Goal: Information Seeking & Learning: Learn about a topic

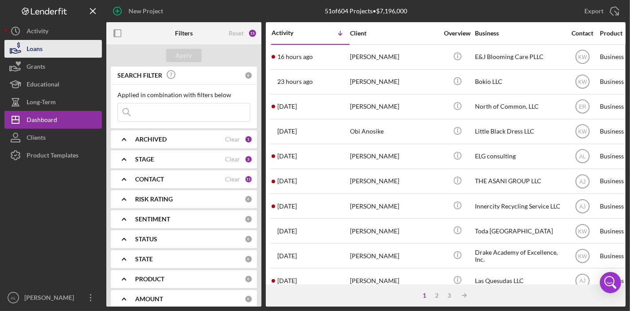
click at [39, 53] on div "Loans" at bounding box center [35, 50] width 16 height 20
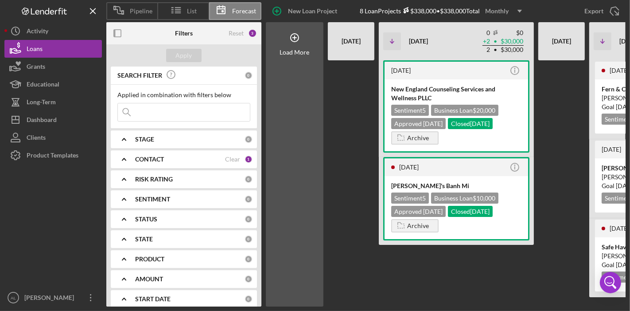
drag, startPoint x: 258, startPoint y: 123, endPoint x: 259, endPoint y: 129, distance: 5.4
click at [259, 129] on div "SEARCH FILTER 0 Applied in combination with filters below Icon/Menu Close Icon/…" at bounding box center [183, 187] width 155 height 240
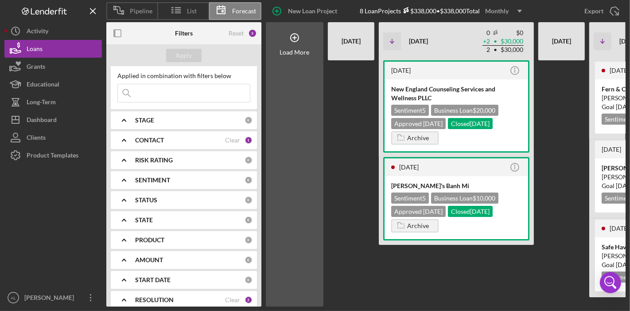
scroll to position [24, 0]
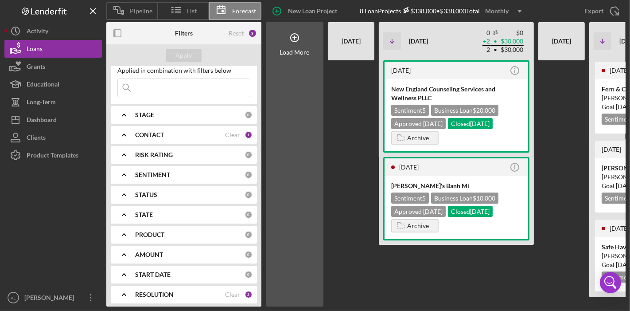
click at [191, 136] on div "CONTACT" at bounding box center [180, 134] width 90 height 7
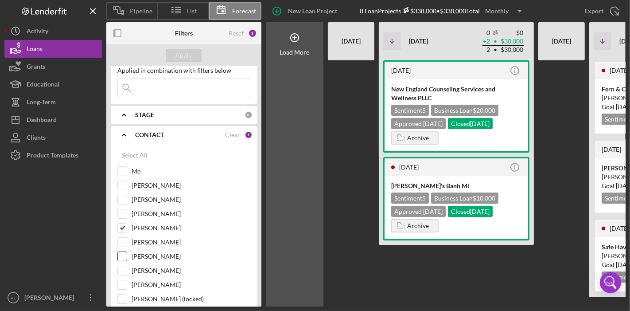
click at [123, 252] on input "[PERSON_NAME]" at bounding box center [122, 256] width 9 height 9
checkbox input "true"
click at [122, 228] on input "[PERSON_NAME]" at bounding box center [122, 227] width 9 height 9
checkbox input "false"
click at [190, 58] on div "Apply" at bounding box center [184, 55] width 16 height 13
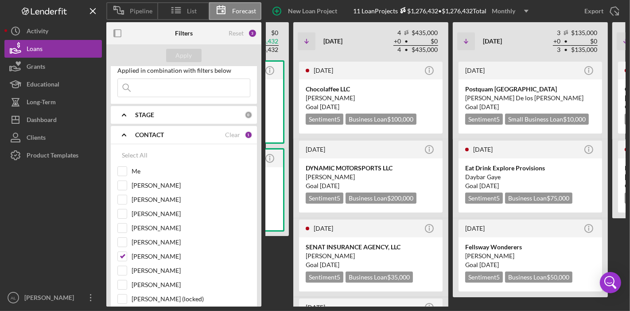
scroll to position [0, 263]
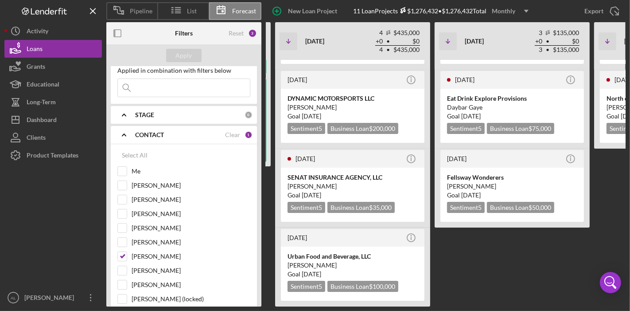
scroll to position [76, 0]
click at [544, 251] on div "[DATE] Icon/Info WytchWood Emporium LLC Sentiment 5 Business Loan $126,432 Appr…" at bounding box center [460, 183] width 791 height 246
click at [123, 253] on input "[PERSON_NAME]" at bounding box center [122, 256] width 9 height 9
click at [122, 254] on input "[PERSON_NAME]" at bounding box center [122, 256] width 9 height 9
checkbox input "true"
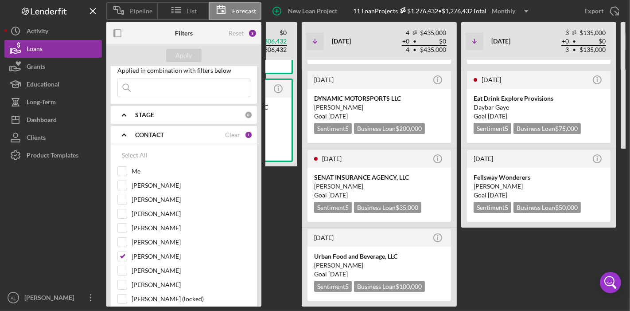
scroll to position [0, 241]
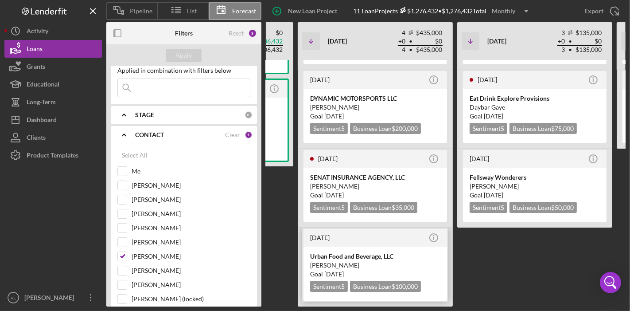
drag, startPoint x: 419, startPoint y: 302, endPoint x: 342, endPoint y: 263, distance: 85.5
click at [342, 270] on time "[DATE]" at bounding box center [335, 274] width 20 height 8
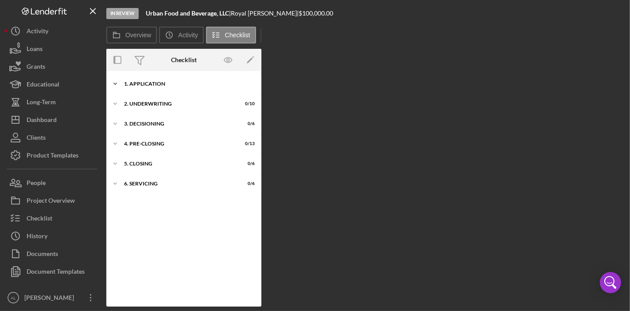
click at [145, 85] on div "1. Application" at bounding box center [187, 83] width 126 height 5
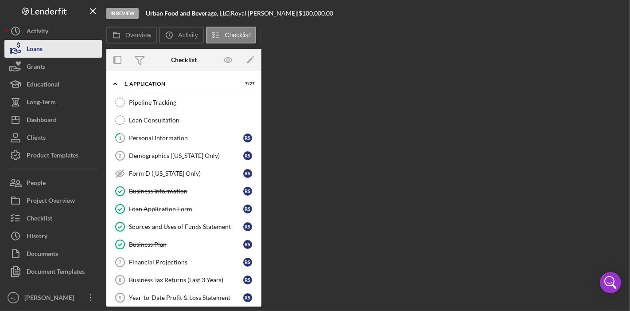
click at [49, 45] on button "Loans" at bounding box center [53, 49] width 98 height 18
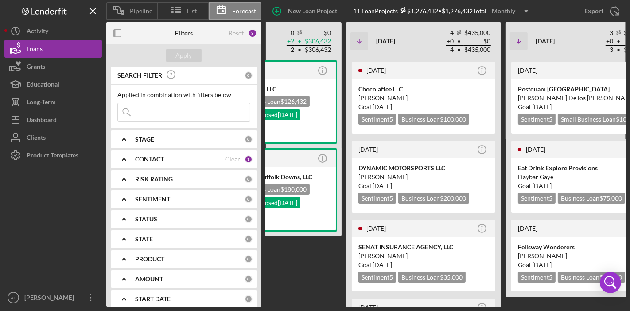
scroll to position [0, 204]
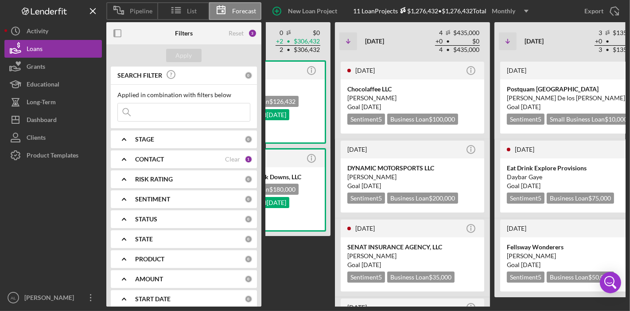
click at [313, 266] on div "[DATE] Icon/Info WytchWood Emporium LLC Sentiment 5 Business Loan $126,432 Appr…" at bounding box center [253, 183] width 155 height 246
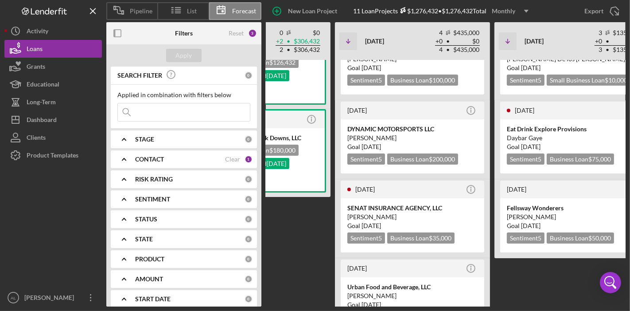
scroll to position [59, 0]
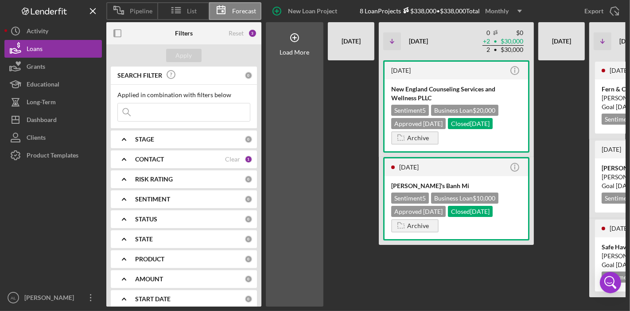
scroll to position [0, 300]
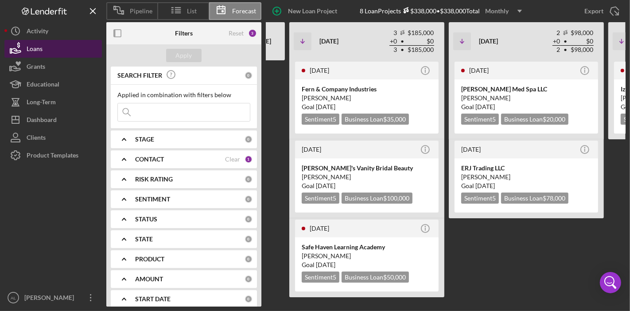
click at [44, 45] on button "Loans" at bounding box center [53, 49] width 98 height 18
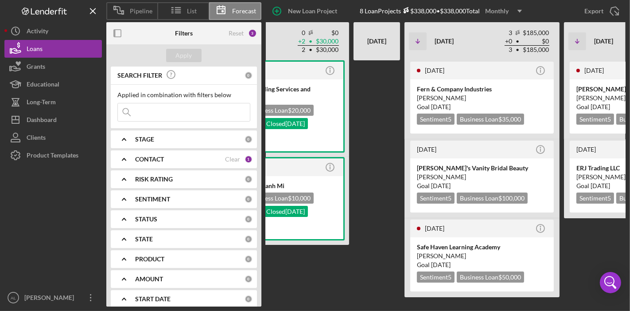
scroll to position [0, 183]
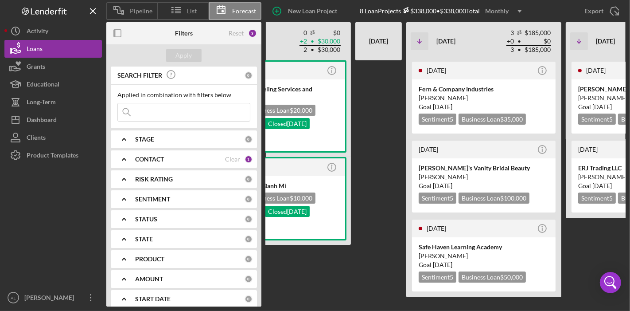
click at [152, 159] on b "CONTACT" at bounding box center [149, 159] width 29 height 7
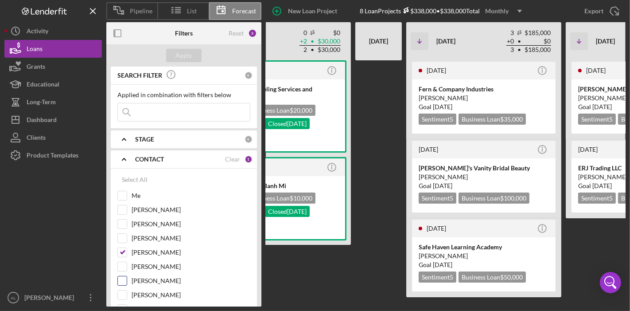
click at [126, 276] on input "[PERSON_NAME]" at bounding box center [122, 280] width 9 height 9
checkbox input "true"
click at [122, 253] on input "[PERSON_NAME]" at bounding box center [122, 252] width 9 height 9
checkbox input "false"
click at [182, 54] on div "Apply" at bounding box center [184, 55] width 16 height 13
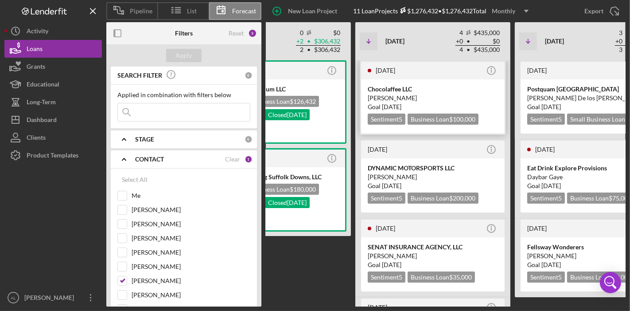
click at [401, 97] on div "[PERSON_NAME]" at bounding box center [433, 98] width 130 height 9
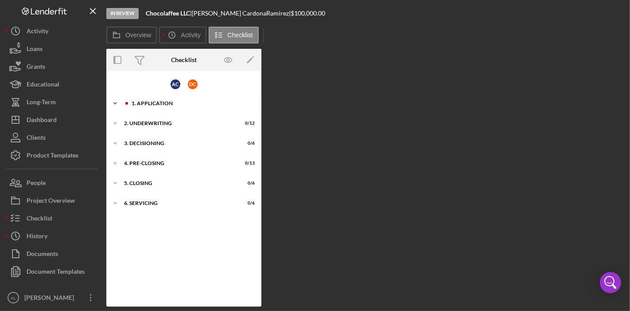
click at [157, 104] on div "1. Application" at bounding box center [191, 103] width 119 height 5
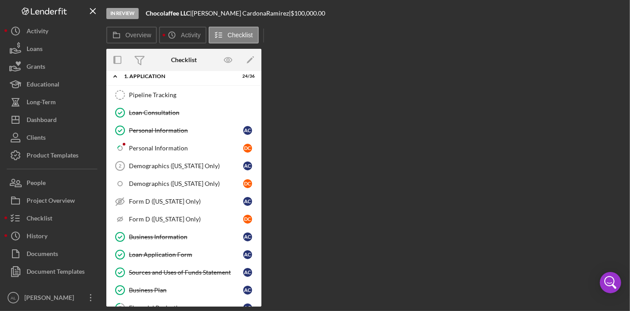
scroll to position [24, 0]
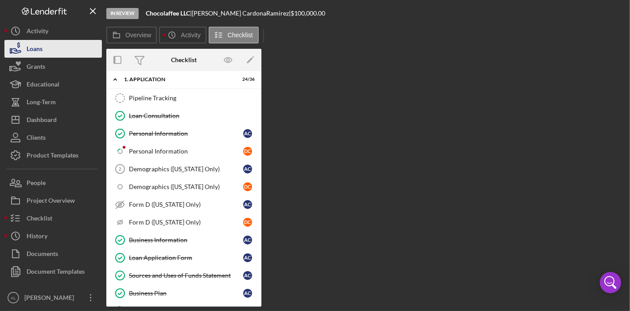
click at [59, 52] on button "Loans" at bounding box center [53, 49] width 98 height 18
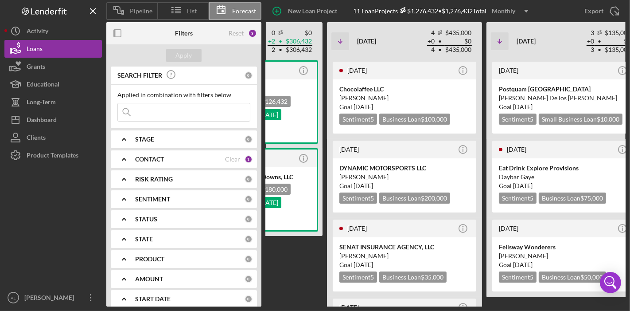
scroll to position [0, 213]
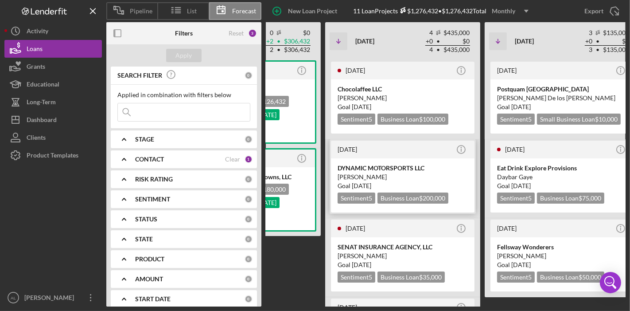
click at [423, 168] on div "DYNAMIC MOTORSPORTS LLC" at bounding box center [403, 168] width 130 height 9
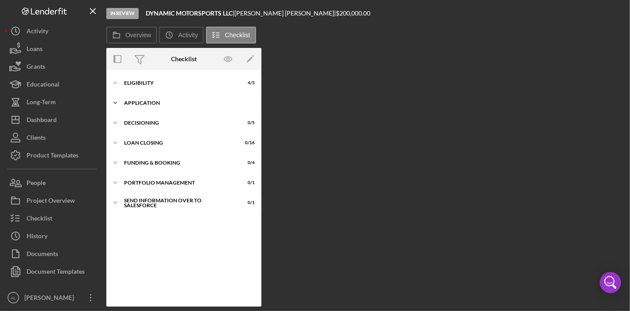
click at [149, 99] on div "Icon/Expander Application 13 / 27" at bounding box center [183, 103] width 155 height 18
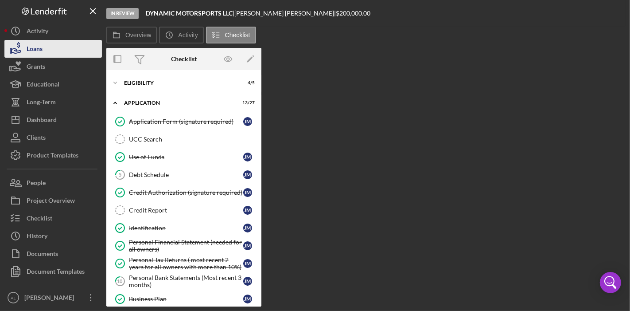
click at [56, 50] on button "Loans" at bounding box center [53, 49] width 98 height 18
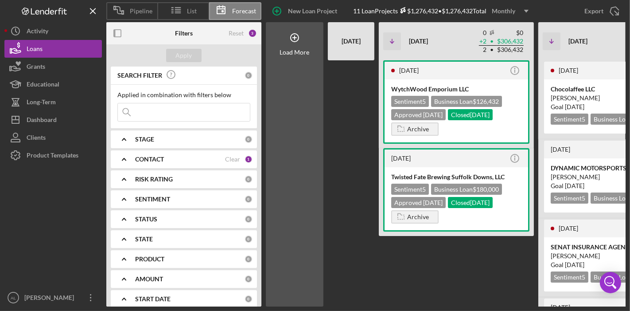
click at [190, 156] on div "CONTACT" at bounding box center [180, 159] width 90 height 7
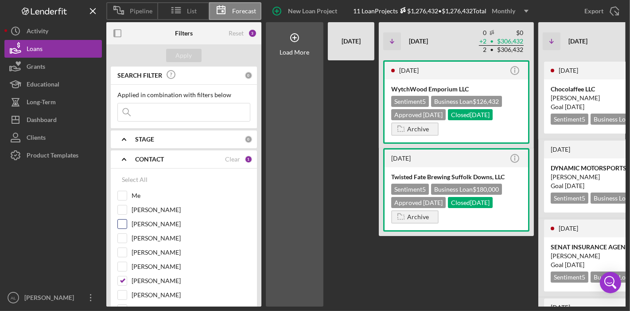
click at [122, 222] on input "[PERSON_NAME]" at bounding box center [122, 223] width 9 height 9
checkbox input "true"
click at [123, 276] on input "[PERSON_NAME]" at bounding box center [122, 280] width 9 height 9
checkbox input "false"
click at [180, 52] on div "Apply" at bounding box center [184, 55] width 16 height 13
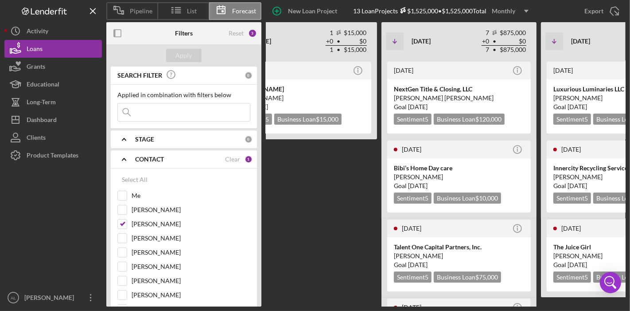
scroll to position [0, 433]
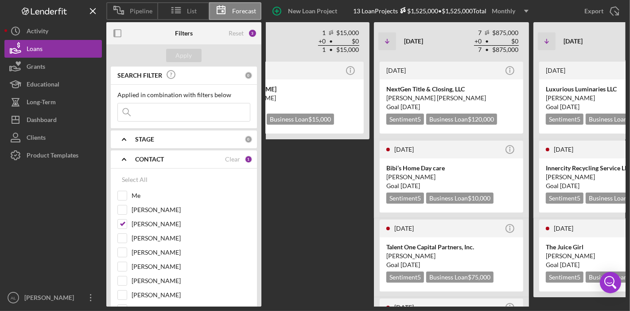
click at [366, 219] on div "5 months ago Icon/Info Dennys quintero Dennys Quintero Goal 2 weeks ago Sentime…" at bounding box center [292, 183] width 155 height 246
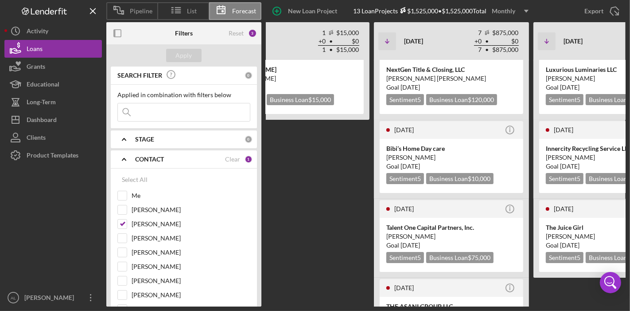
scroll to position [39, 0]
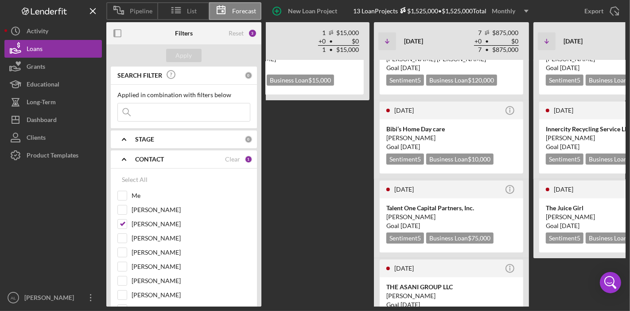
click at [357, 195] on div "5 months ago Icon/Info Dennys quintero Dennys Quintero Goal 2 weeks ago Sentime…" at bounding box center [292, 144] width 155 height 246
click at [527, 80] on div "2 months ago Icon/Info NextGen Title & Closing, LLC Shaun Mark Goal 3 weeks fro…" at bounding box center [451, 60] width 155 height 79
click at [364, 161] on div "5 months ago Icon/Info Dennys quintero Dennys Quintero Goal 2 weeks ago Sentime…" at bounding box center [292, 144] width 155 height 246
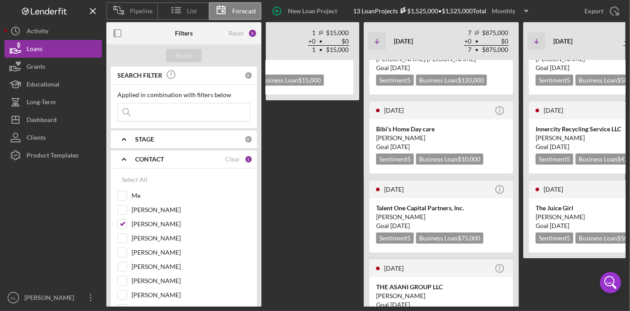
scroll to position [0, 433]
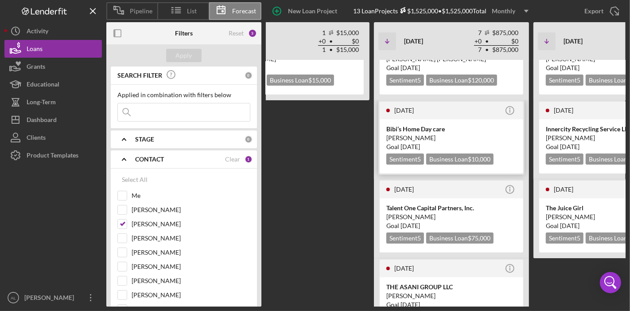
click at [472, 123] on div "Bibi’s Home Day care Ybelka Pena Goal 3 weeks from now Sentiment 5 Business Loa…" at bounding box center [452, 146] width 144 height 54
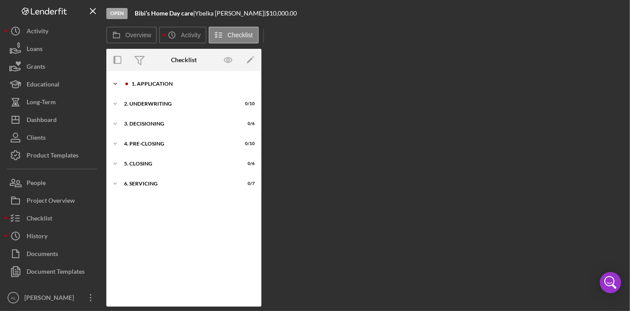
click at [164, 82] on div "1. Application" at bounding box center [191, 83] width 119 height 5
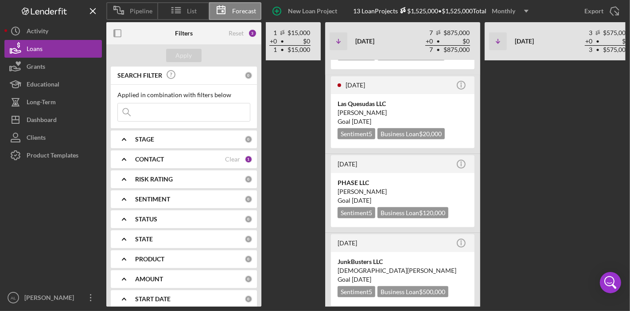
scroll to position [313, 0]
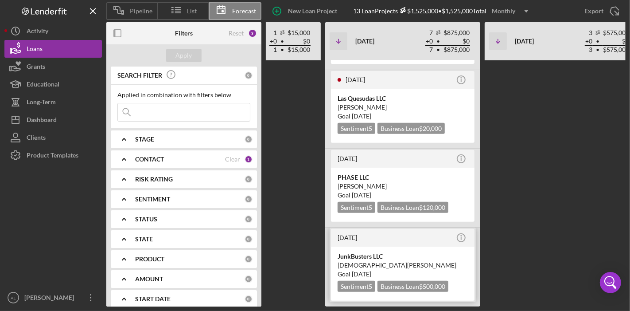
click at [414, 252] on div "JunkBusters LLC" at bounding box center [403, 256] width 130 height 9
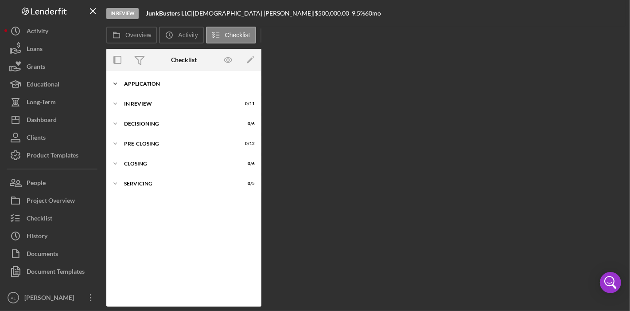
click at [132, 87] on div "Icon/Expander Application 24 / 31" at bounding box center [183, 84] width 155 height 18
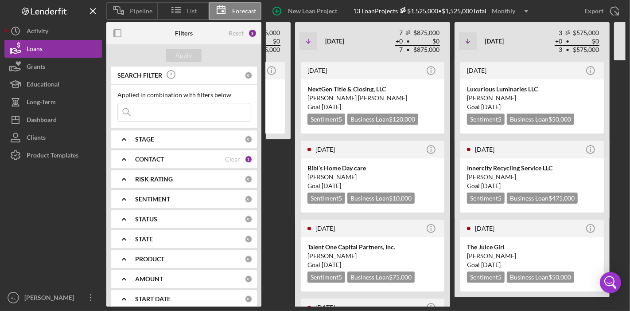
scroll to position [0, 513]
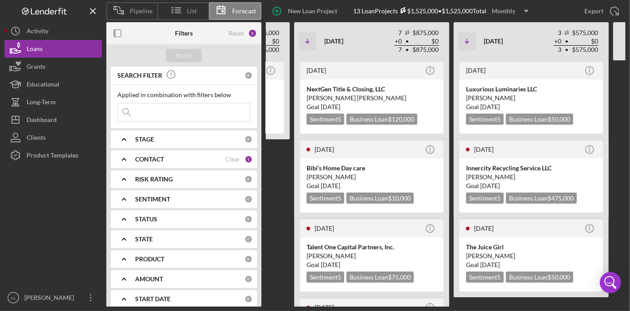
click at [180, 163] on div "CONTACT Clear 1" at bounding box center [193, 159] width 117 height 18
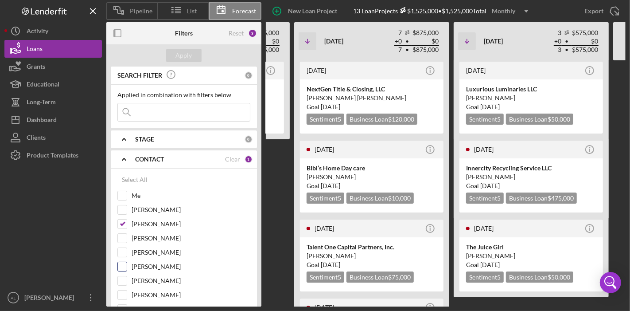
click at [121, 266] on input "[PERSON_NAME]" at bounding box center [122, 266] width 9 height 9
checkbox input "true"
click at [122, 277] on input "[PERSON_NAME]" at bounding box center [122, 280] width 9 height 9
checkbox input "true"
click at [124, 262] on input "[PERSON_NAME]" at bounding box center [122, 266] width 9 height 9
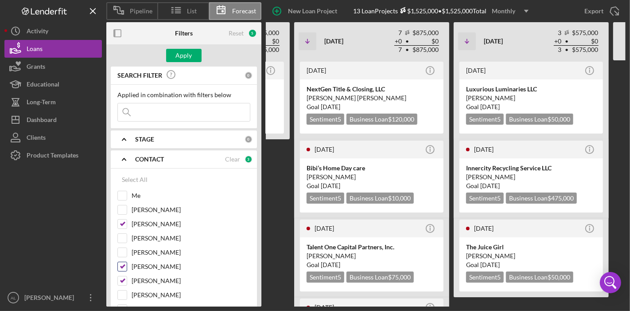
checkbox input "false"
click at [124, 223] on input "[PERSON_NAME]" at bounding box center [122, 223] width 9 height 9
checkbox input "false"
click at [187, 55] on div "Apply" at bounding box center [184, 55] width 16 height 13
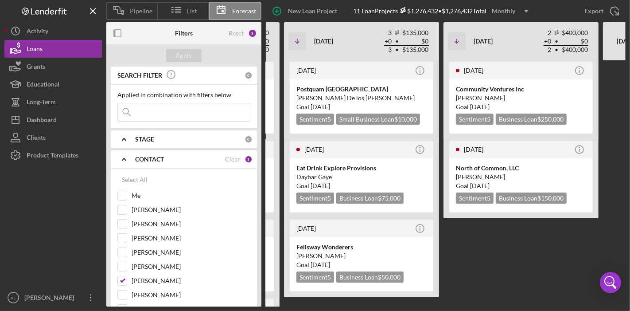
scroll to position [0, 411]
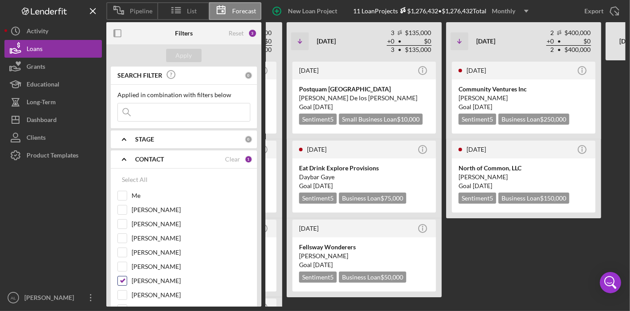
click at [125, 276] on input "[PERSON_NAME]" at bounding box center [122, 280] width 9 height 9
checkbox input "false"
click at [127, 223] on div "[PERSON_NAME]" at bounding box center [183, 226] width 133 height 14
click at [125, 222] on input "[PERSON_NAME]" at bounding box center [122, 223] width 9 height 9
checkbox input "true"
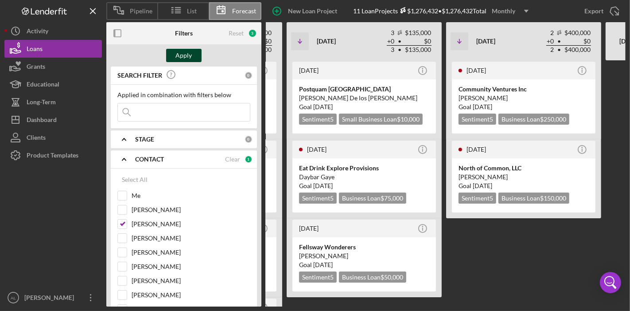
click at [181, 60] on div "Apply" at bounding box center [184, 55] width 16 height 13
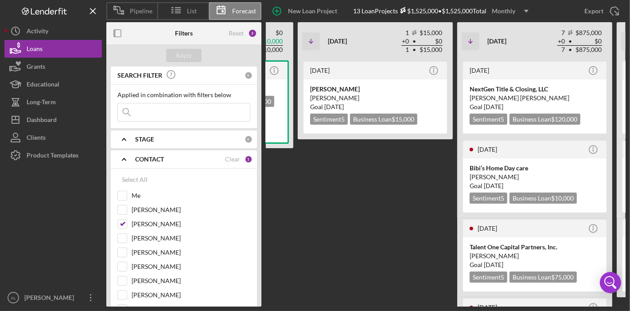
scroll to position [0, 347]
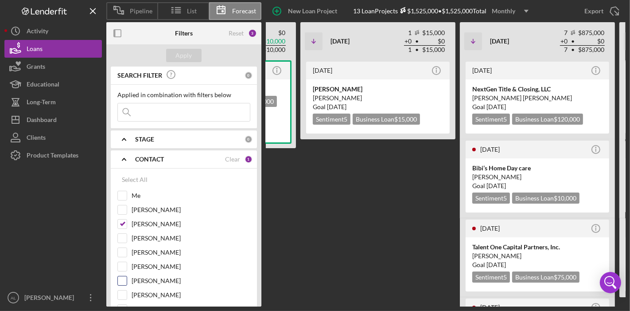
click at [123, 284] on div "[PERSON_NAME]" at bounding box center [183, 283] width 133 height 14
click at [123, 282] on input "[PERSON_NAME]" at bounding box center [122, 280] width 9 height 9
checkbox input "true"
click at [125, 220] on input "[PERSON_NAME]" at bounding box center [122, 223] width 9 height 9
checkbox input "false"
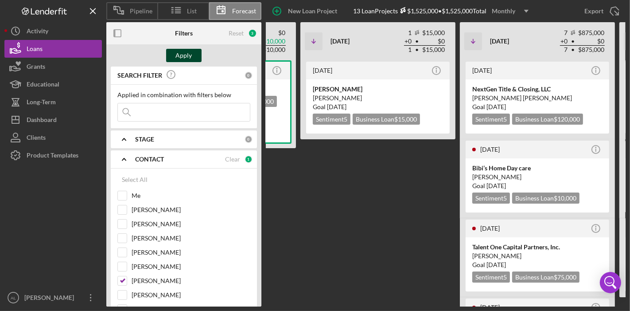
click at [181, 59] on div "Apply" at bounding box center [184, 55] width 16 height 13
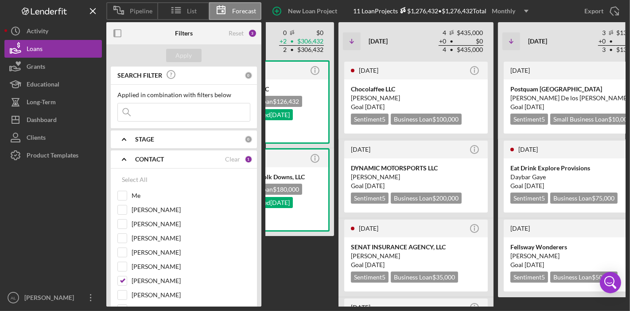
scroll to position [0, 200]
click at [312, 256] on div "[DATE] Icon/Info WytchWood Emporium LLC Sentiment 5 Business Loan $126,432 Appr…" at bounding box center [256, 183] width 155 height 246
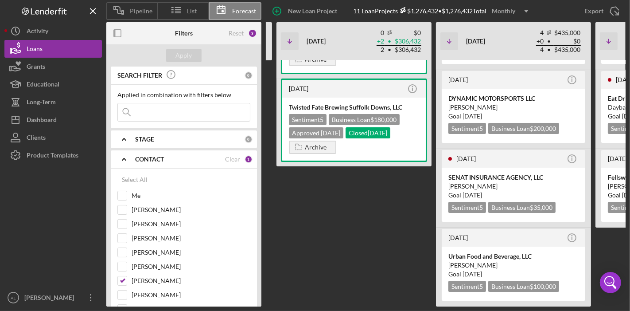
scroll to position [0, 103]
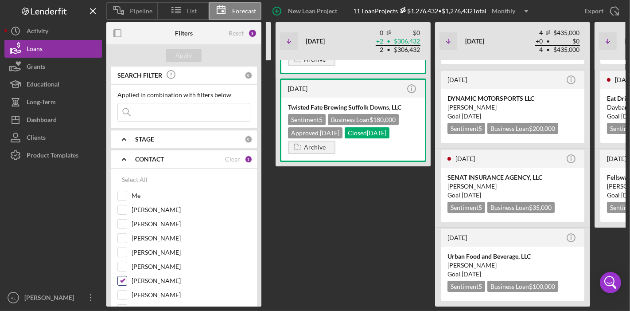
click at [124, 280] on input "[PERSON_NAME]" at bounding box center [122, 280] width 9 height 9
checkbox input "false"
click at [120, 227] on input "[PERSON_NAME]" at bounding box center [122, 223] width 9 height 9
checkbox input "true"
click at [175, 61] on button "Apply" at bounding box center [183, 55] width 35 height 13
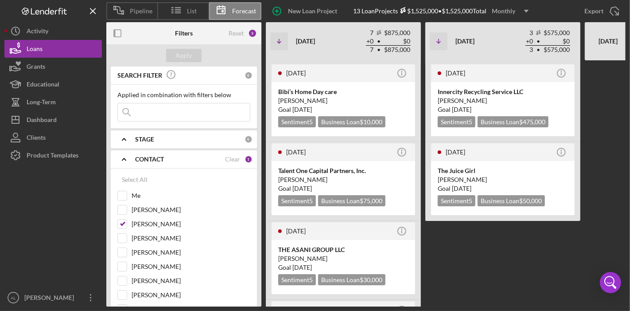
scroll to position [0, 540]
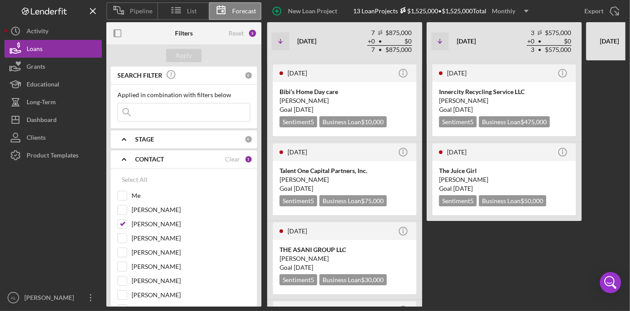
click at [508, 275] on div "11 months ago Icon/Info Las Quesudas LLC Sentiment 5 Business Loan $50,000 Appr…" at bounding box center [239, 183] width 900 height 246
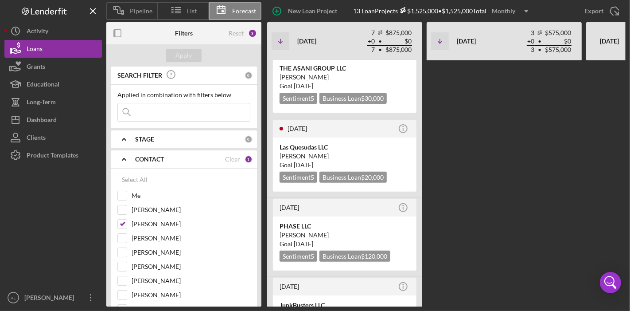
scroll to position [313, 0]
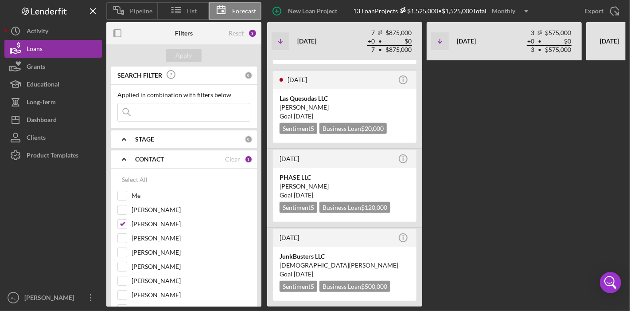
click at [508, 275] on div "11 months ago Icon/Info Las Quesudas LLC Sentiment 5 Business Loan $50,000 Appr…" at bounding box center [239, 183] width 900 height 246
click at [418, 273] on div "3 months ago Icon/Info JunkBusters LLC Christian Aybar Goal 4 days ago Sentimen…" at bounding box center [344, 266] width 155 height 79
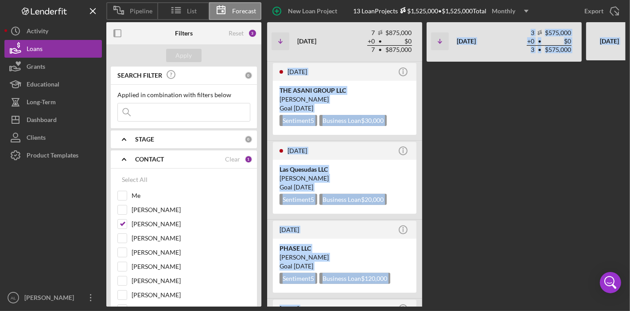
scroll to position [0, 0]
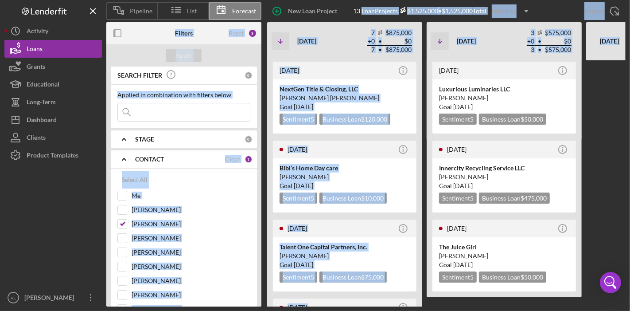
drag, startPoint x: 418, startPoint y: 273, endPoint x: 369, endPoint y: 3, distance: 273.9
click at [369, 3] on div "Pipeline List Forecast New Loan Project 13 Loan Projects $1,525,000 • $1,525,00…" at bounding box center [315, 153] width 622 height 306
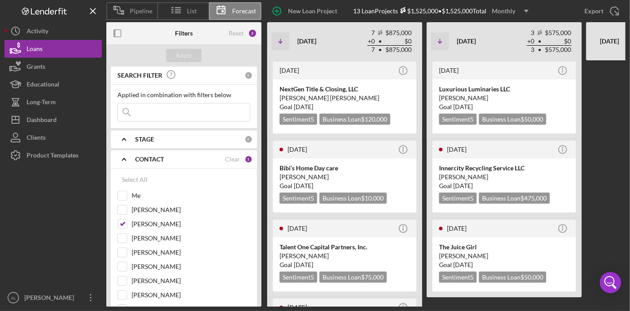
click at [600, 187] on div at bounding box center [610, 183] width 47 height 246
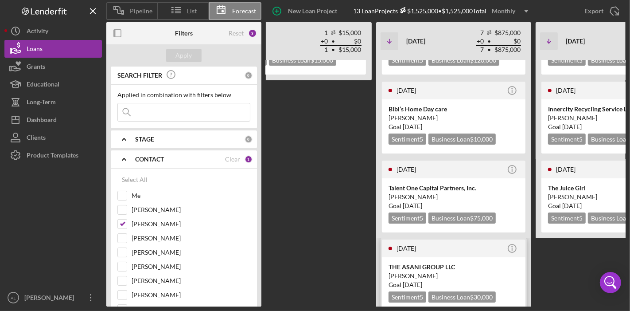
scroll to position [0, 432]
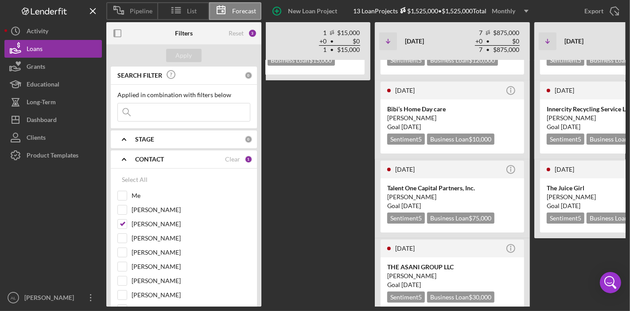
click at [328, 218] on div "5 months ago Icon/Info Dennys quintero Dennys Quintero Goal 2 weeks ago Sentime…" at bounding box center [292, 124] width 155 height 246
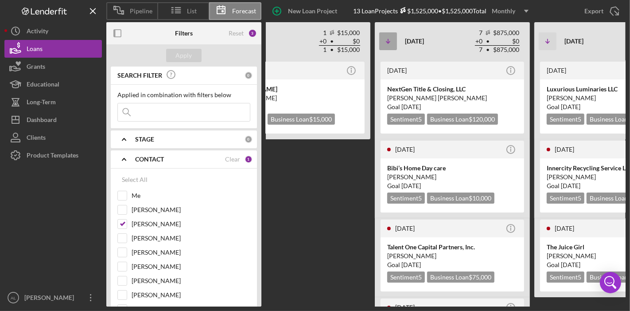
drag, startPoint x: 360, startPoint y: 212, endPoint x: 384, endPoint y: 40, distance: 174.2
click at [384, 40] on div "Icon/Table Sort Arrow May 2025 0 $0 + 1 • $50,000 1 • $50,000 Non-Adjusted Clos…" at bounding box center [346, 164] width 900 height 284
click at [370, 189] on div "5 months ago Icon/Info Dennys quintero Dennys Quintero Goal 2 weeks ago Sentime…" at bounding box center [292, 183] width 155 height 246
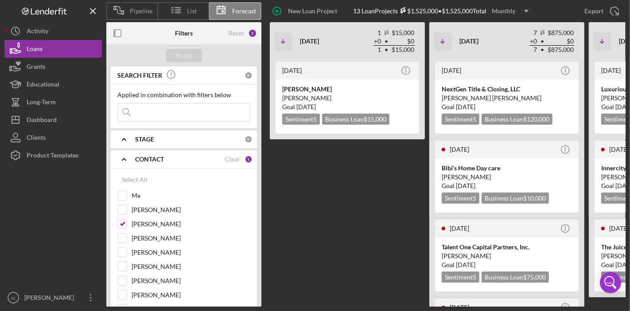
scroll to position [0, 379]
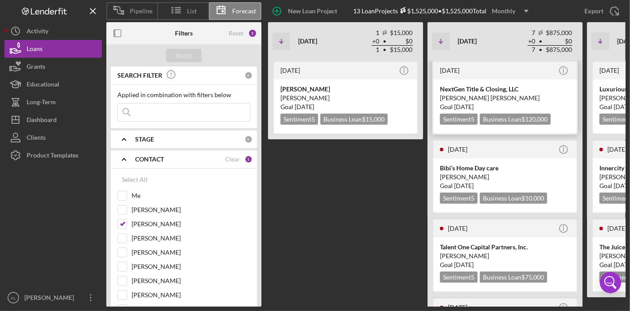
click at [460, 100] on div "Shaun Mark" at bounding box center [505, 98] width 130 height 9
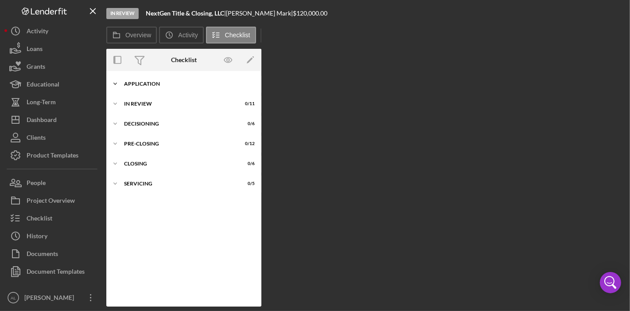
click at [138, 84] on div "Application" at bounding box center [187, 83] width 126 height 5
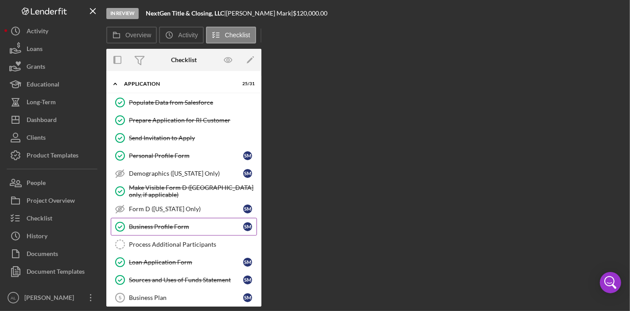
click at [170, 220] on link "Business Profile Form Business Profile Form S M" at bounding box center [184, 227] width 146 height 18
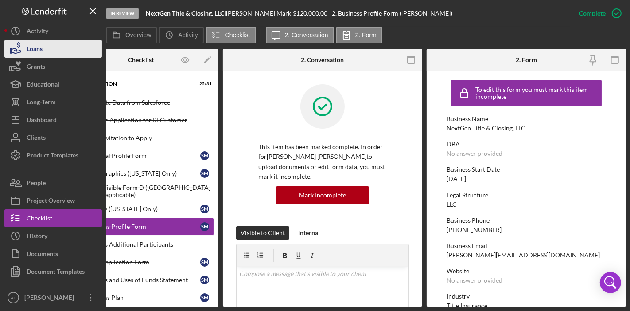
click at [55, 45] on button "Loans" at bounding box center [53, 49] width 98 height 18
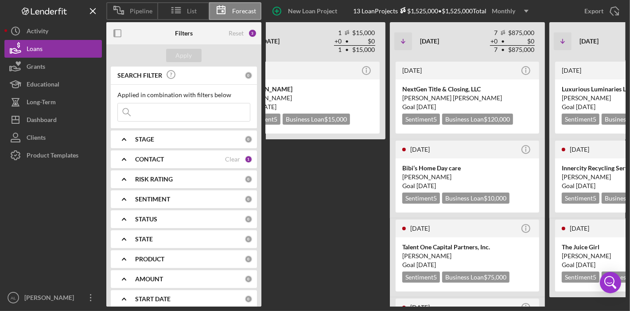
scroll to position [0, 416]
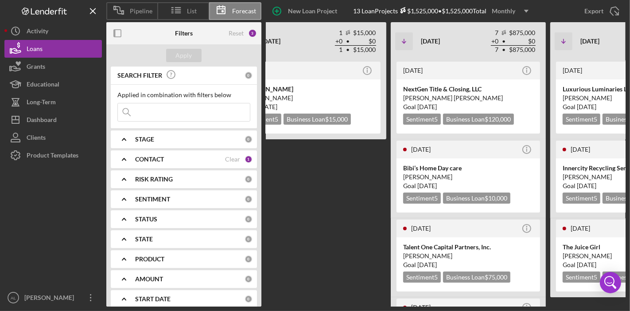
click at [380, 210] on div "5 months ago Icon/Info Dennys quintero Dennys Quintero Goal 2 weeks ago Sentime…" at bounding box center [308, 183] width 155 height 246
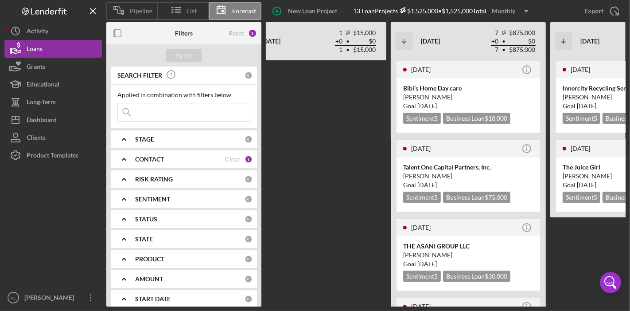
scroll to position [98, 0]
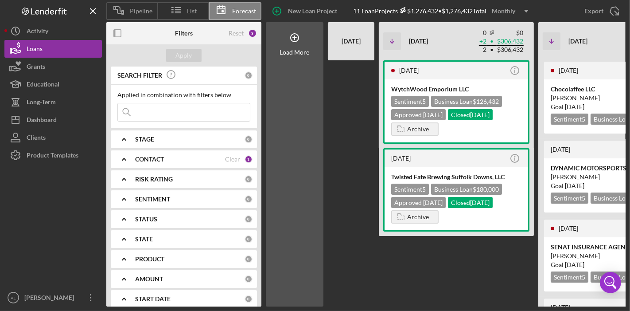
scroll to position [59, 0]
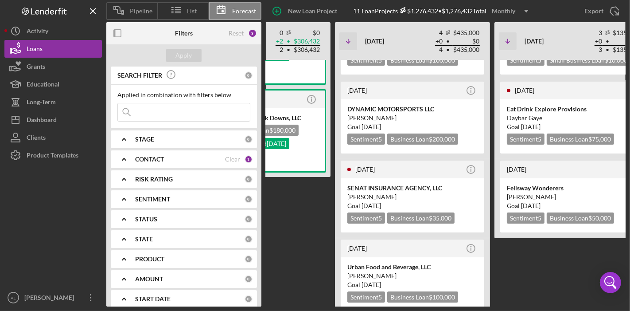
click at [169, 159] on div "CONTACT" at bounding box center [180, 159] width 90 height 7
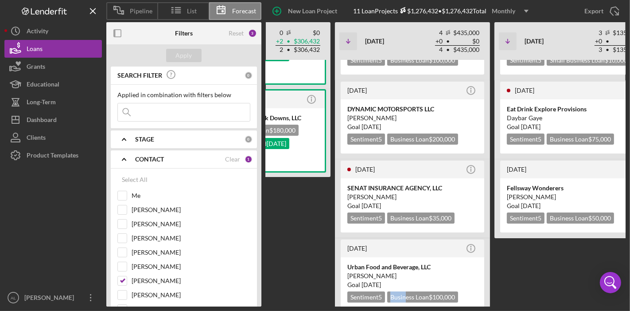
drag, startPoint x: 407, startPoint y: 306, endPoint x: 388, endPoint y: 303, distance: 18.4
click at [388, 303] on div "Pipeline List Forecast New Loan Project 11 Loan Projects $1,276,432 • $1,276,43…" at bounding box center [315, 155] width 630 height 311
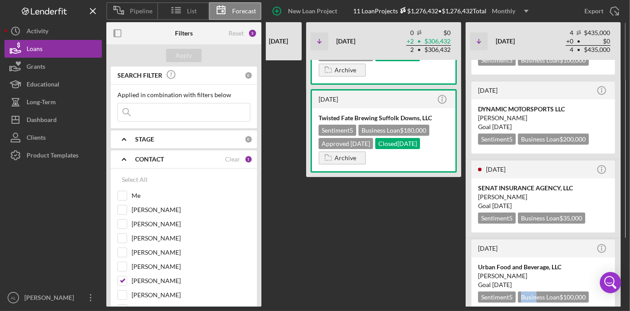
scroll to position [0, 71]
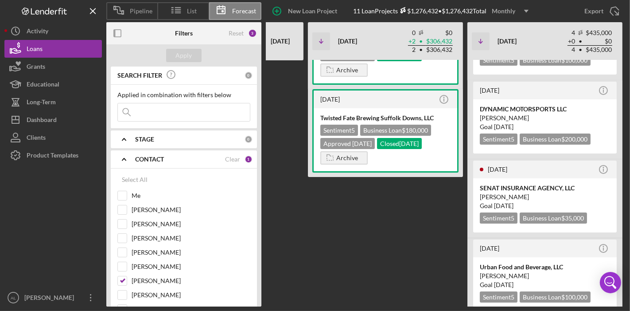
click at [450, 230] on div "[DATE] Icon/Info WytchWood Emporium LLC Sentiment 5 Business Loan $126,432 Appr…" at bounding box center [385, 124] width 155 height 246
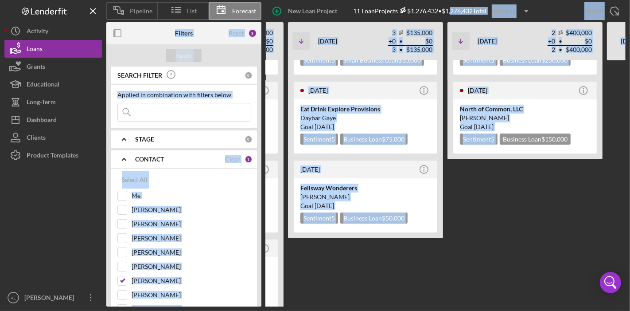
scroll to position [0, 0]
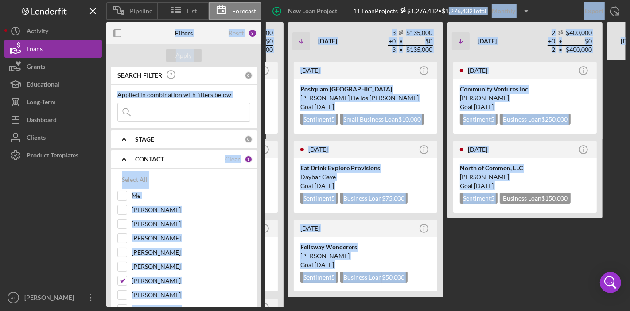
drag, startPoint x: 502, startPoint y: 275, endPoint x: 449, endPoint y: -9, distance: 289.1
click at [449, 0] on html "Pipeline List Forecast New Loan Project 11 Loan Projects $1,276,432 • $1,276,43…" at bounding box center [315, 155] width 630 height 311
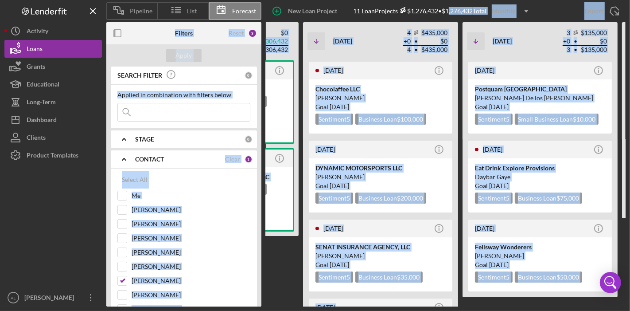
scroll to position [0, 235]
click at [444, 257] on div "[PERSON_NAME]" at bounding box center [381, 255] width 130 height 9
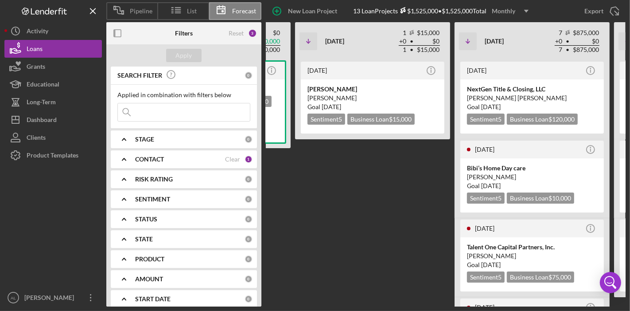
scroll to position [0, 351]
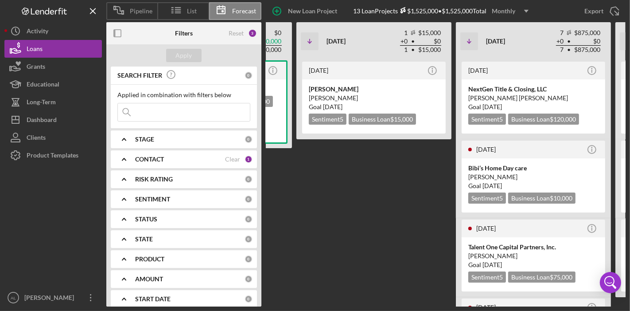
click at [198, 165] on div "CONTACT Clear 1" at bounding box center [193, 159] width 117 height 18
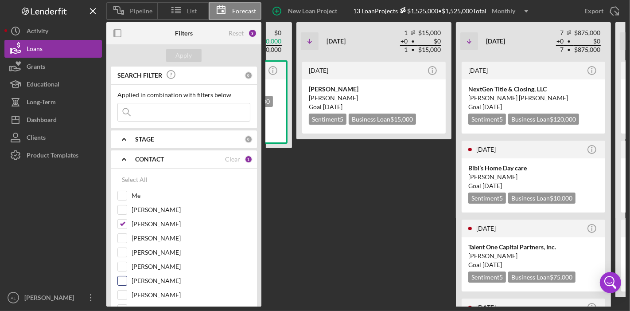
click at [124, 277] on input "[PERSON_NAME]" at bounding box center [122, 280] width 9 height 9
checkbox input "true"
click at [126, 219] on input "[PERSON_NAME]" at bounding box center [122, 223] width 9 height 9
checkbox input "false"
click at [191, 60] on button "Apply" at bounding box center [183, 55] width 35 height 13
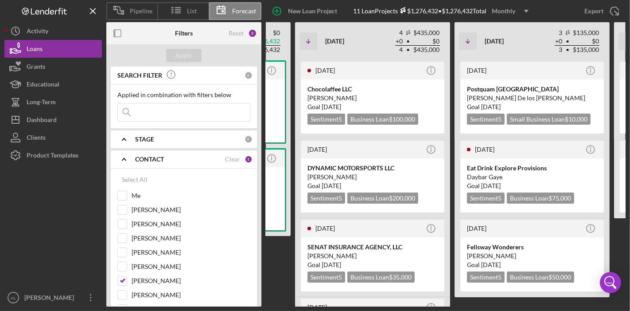
scroll to position [0, 245]
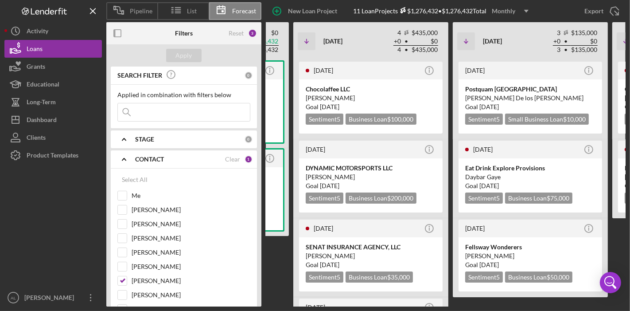
click at [287, 266] on div "[DATE] Icon/Info WytchWood Emporium LLC Sentiment 5 Business Loan $126,432 Appr…" at bounding box center [211, 183] width 155 height 246
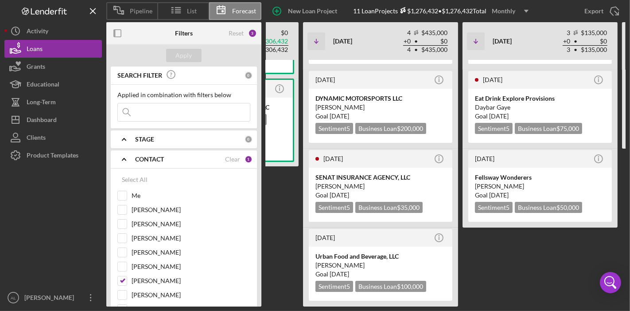
scroll to position [0, 243]
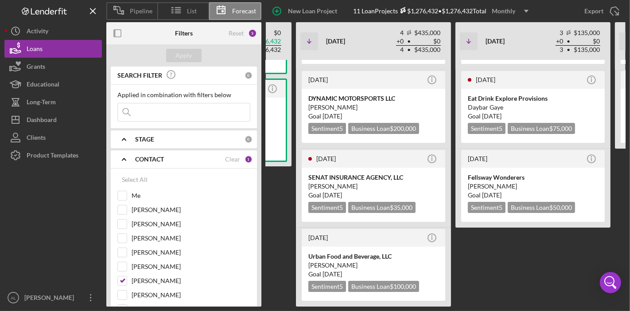
click at [492, 249] on div "[DATE] Icon/Info WytchWood Emporium LLC Sentiment 5 Business Loan $126,432 Appr…" at bounding box center [481, 183] width 791 height 246
click at [286, 226] on div "[DATE] Icon/Info WytchWood Emporium LLC Sentiment 5 Business Loan $126,432 Appr…" at bounding box center [481, 183] width 791 height 246
click at [297, 229] on div "[DATE] Icon/Info Urban Food and Beverage, LLC [PERSON_NAME] Goal [DATE] Sentime…" at bounding box center [373, 266] width 155 height 79
drag, startPoint x: 297, startPoint y: 229, endPoint x: 327, endPoint y: 334, distance: 109.3
click at [327, 310] on html "Pipeline List Forecast New Loan Project 11 Loan Projects $1,276,432 • $1,276,43…" at bounding box center [315, 155] width 630 height 311
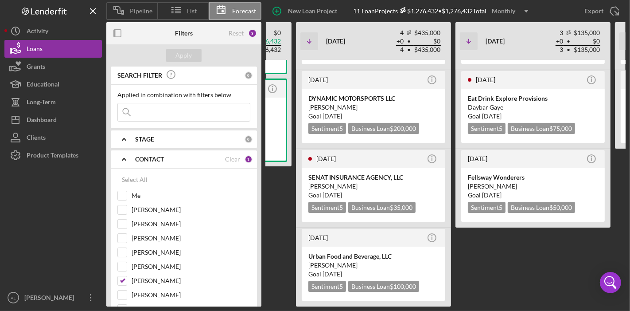
click at [482, 270] on div "[DATE] Icon/Info WytchWood Emporium LLC Sentiment 5 Business Loan $126,432 Appr…" at bounding box center [481, 183] width 791 height 246
click at [448, 266] on div "[DATE] Icon/Info Urban Food and Beverage, LLC [PERSON_NAME] Goal [DATE] Sentime…" at bounding box center [373, 266] width 155 height 79
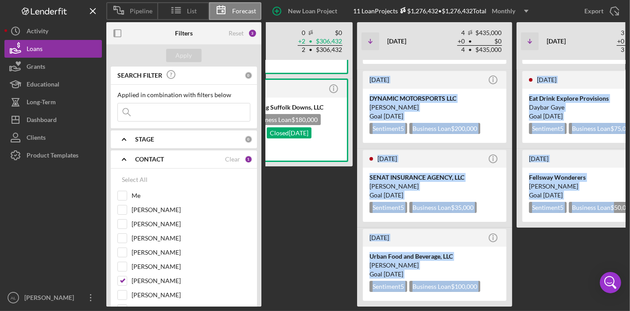
scroll to position [0, 183]
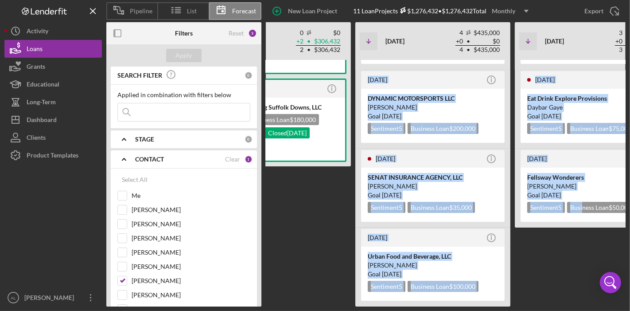
drag, startPoint x: 396, startPoint y: 215, endPoint x: 584, endPoint y: 332, distance: 221.1
click at [584, 310] on html "Pipeline List Forecast New Loan Project 11 Loan Projects $1,276,432 • $1,276,43…" at bounding box center [315, 155] width 630 height 311
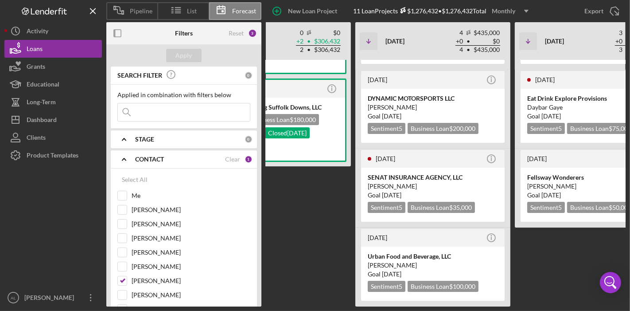
click at [341, 252] on div "[DATE] Icon/Info WytchWood Emporium LLC Sentiment 5 Business Loan $126,432 Appr…" at bounding box center [540, 183] width 791 height 246
